Goal: Task Accomplishment & Management: Manage account settings

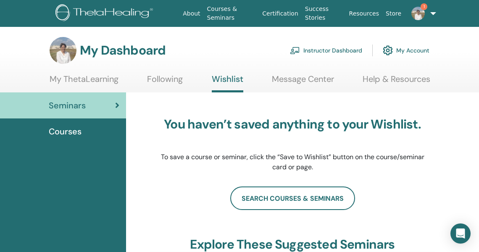
click at [426, 10] on link "1" at bounding box center [418, 13] width 29 height 27
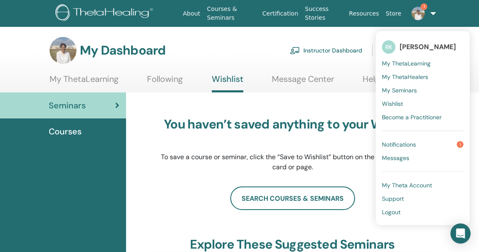
click at [405, 143] on span "Notifications" at bounding box center [399, 145] width 34 height 8
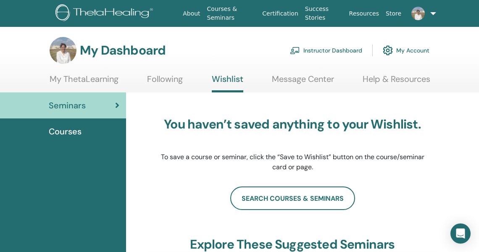
click at [97, 108] on div "Seminars" at bounding box center [63, 105] width 113 height 13
click at [273, 12] on link "Certification" at bounding box center [280, 14] width 42 height 16
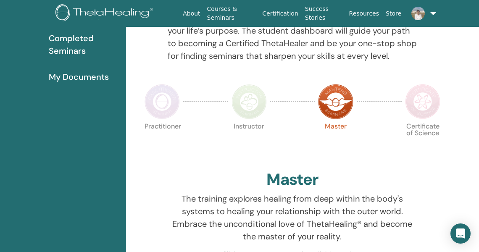
scroll to position [18, 0]
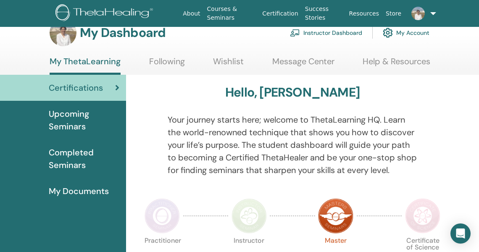
click at [70, 157] on span "Completed Seminars" at bounding box center [84, 158] width 71 height 25
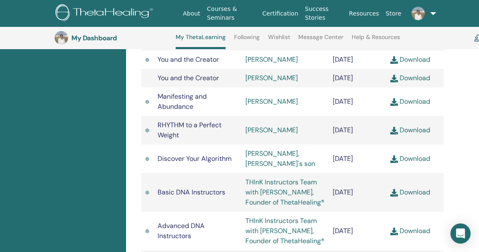
scroll to position [395, 0]
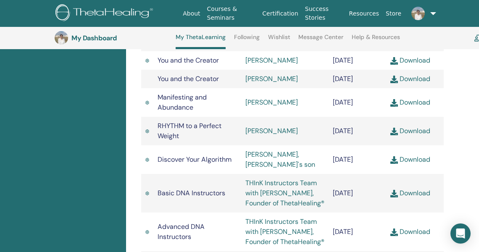
click at [415, 65] on link "Download" at bounding box center [410, 60] width 40 height 9
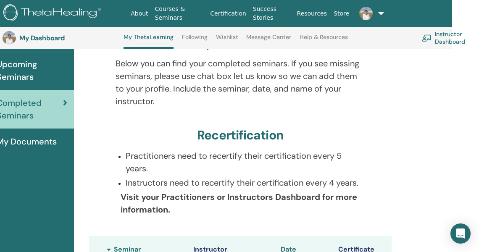
scroll to position [0, 25]
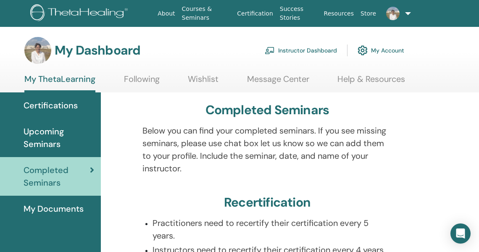
click at [210, 77] on link "Wishlist" at bounding box center [203, 82] width 31 height 16
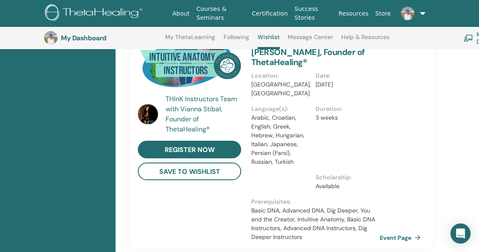
scroll to position [263, 10]
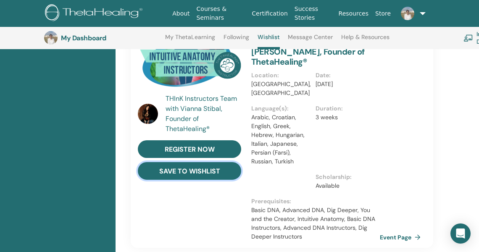
click at [223, 170] on button "save to wishlist" at bounding box center [189, 171] width 103 height 18
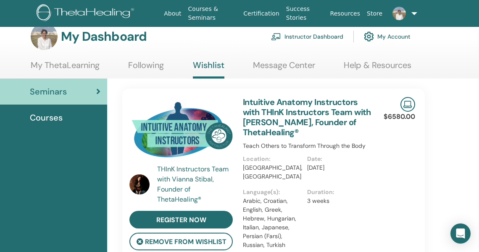
scroll to position [0, 19]
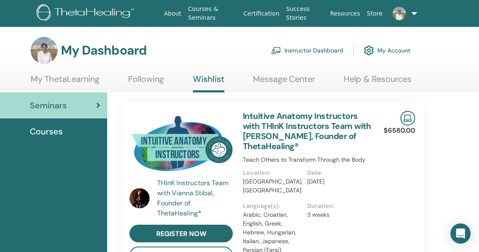
click at [306, 50] on link "Instructor Dashboard" at bounding box center [307, 50] width 72 height 18
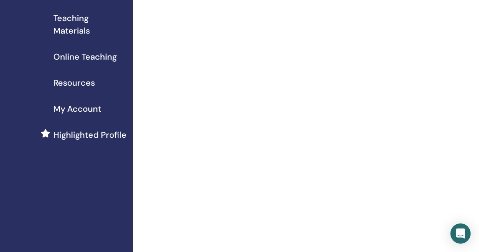
scroll to position [128, 1]
